Goal: Task Accomplishment & Management: Use online tool/utility

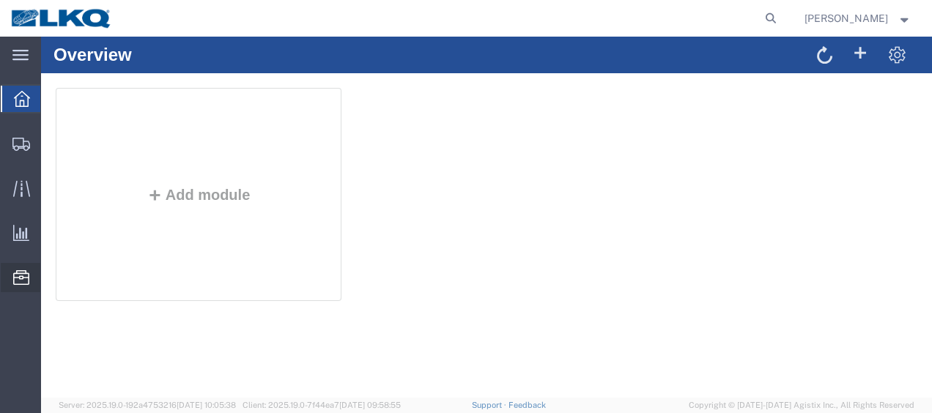
click at [0, 0] on span "Location Appointment" at bounding box center [0, 0] width 0 height 0
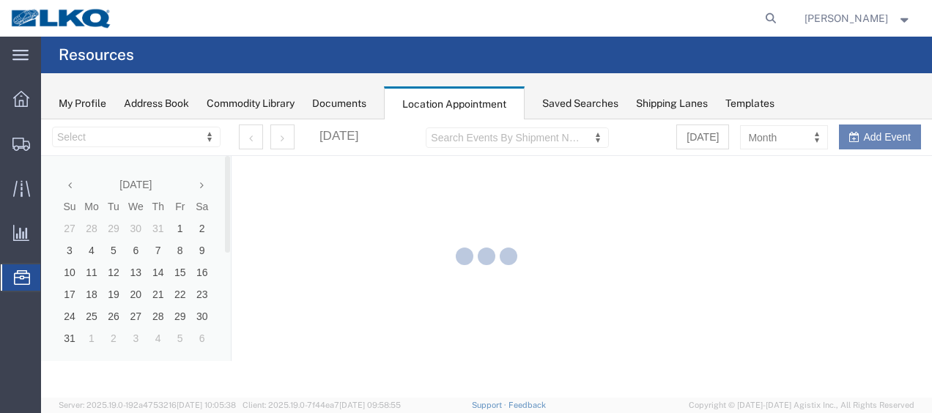
select select "27578"
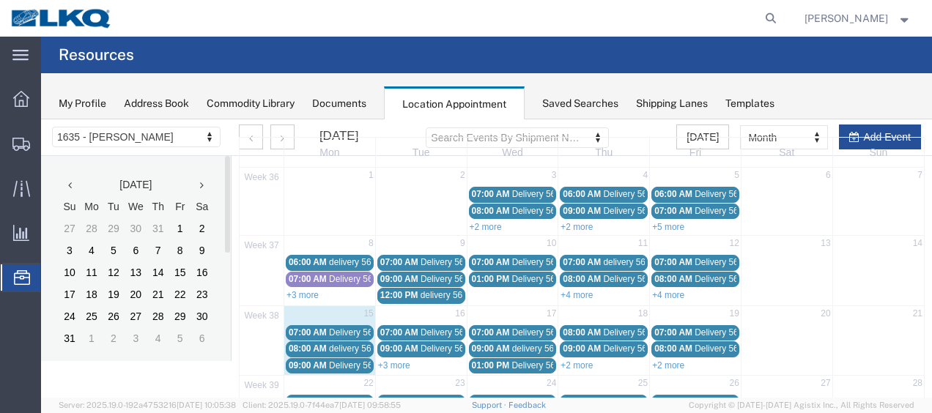
scroll to position [73, 0]
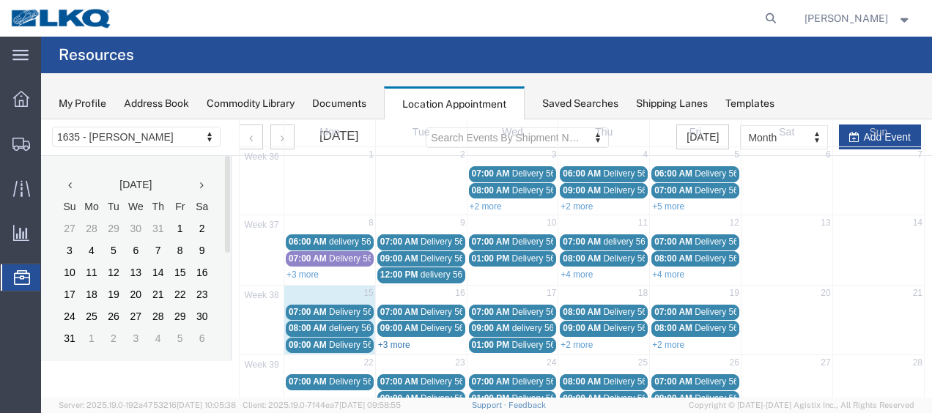
click at [393, 340] on link "+3 more" at bounding box center [394, 345] width 32 height 10
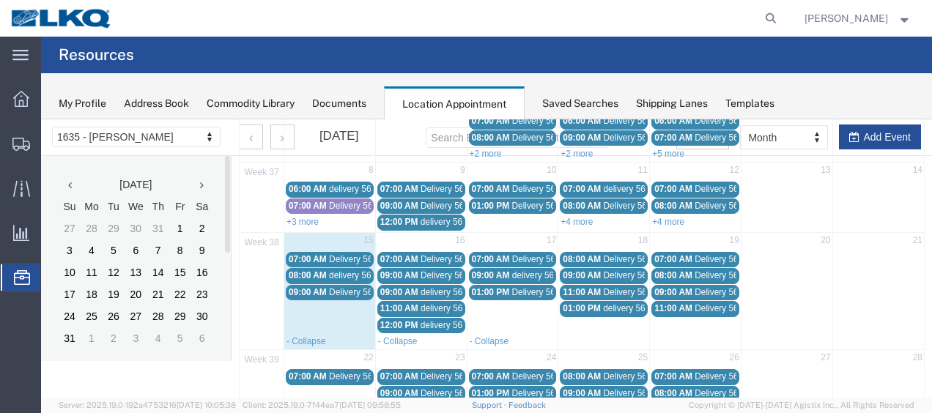
scroll to position [147, 0]
